Goal: Information Seeking & Learning: Learn about a topic

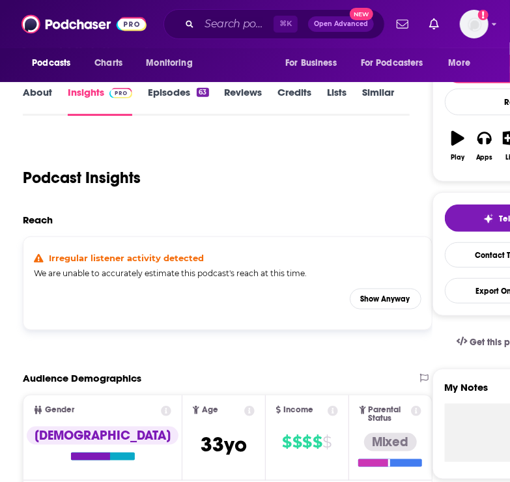
scroll to position [219, 0]
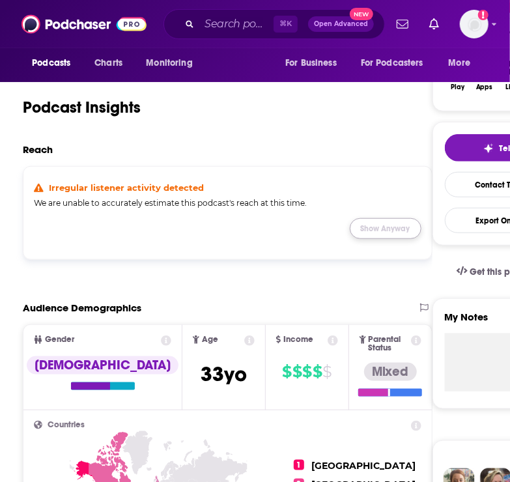
click at [374, 228] on button "Show Anyway" at bounding box center [386, 228] width 72 height 21
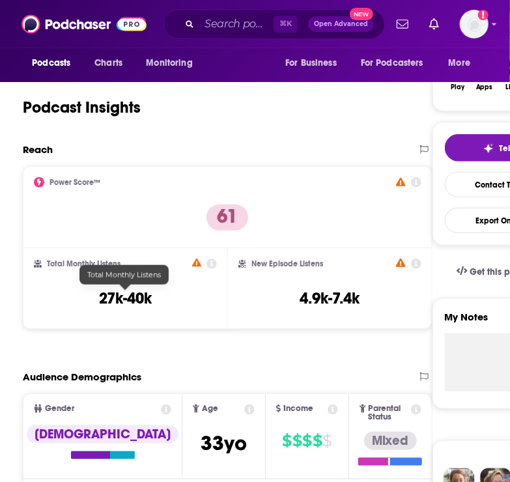
drag, startPoint x: 186, startPoint y: 293, endPoint x: 77, endPoint y: 294, distance: 108.7
click at [77, 294] on div "Total Monthly Listens 27k-40k" at bounding box center [125, 288] width 183 height 60
drag, startPoint x: 94, startPoint y: 296, endPoint x: 152, endPoint y: 297, distance: 58.6
click at [152, 297] on div "Total Monthly Listens 27k-40k" at bounding box center [125, 288] width 183 height 60
copy h3 "27k-40k"
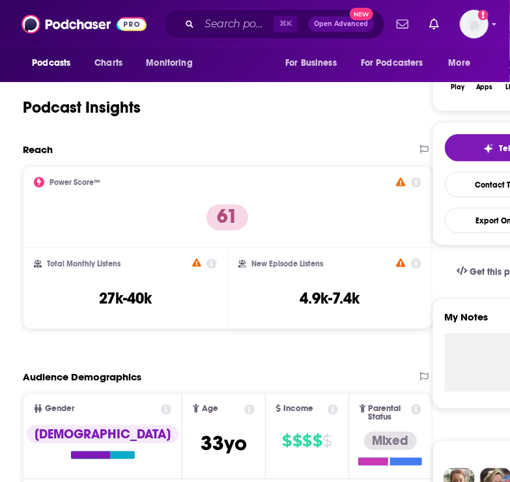
click at [212, 262] on icon at bounding box center [211, 263] width 10 height 10
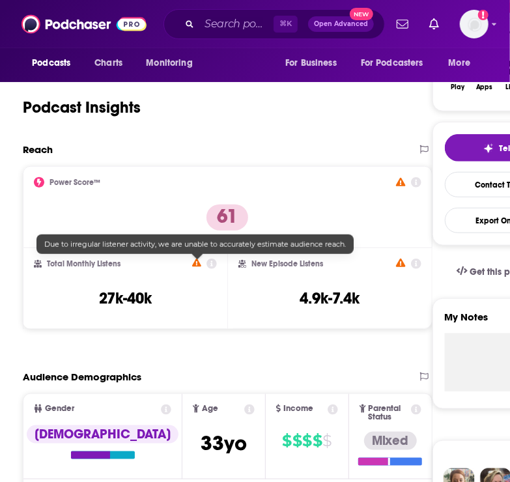
click at [195, 264] on icon at bounding box center [196, 262] width 9 height 8
